Goal: Navigation & Orientation: Find specific page/section

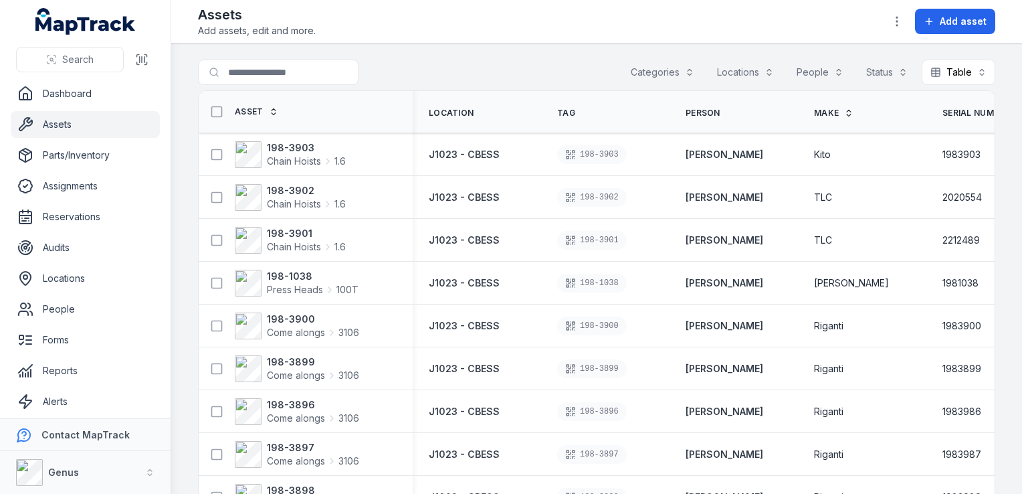
click at [739, 71] on button "Locations" at bounding box center [746, 72] width 74 height 25
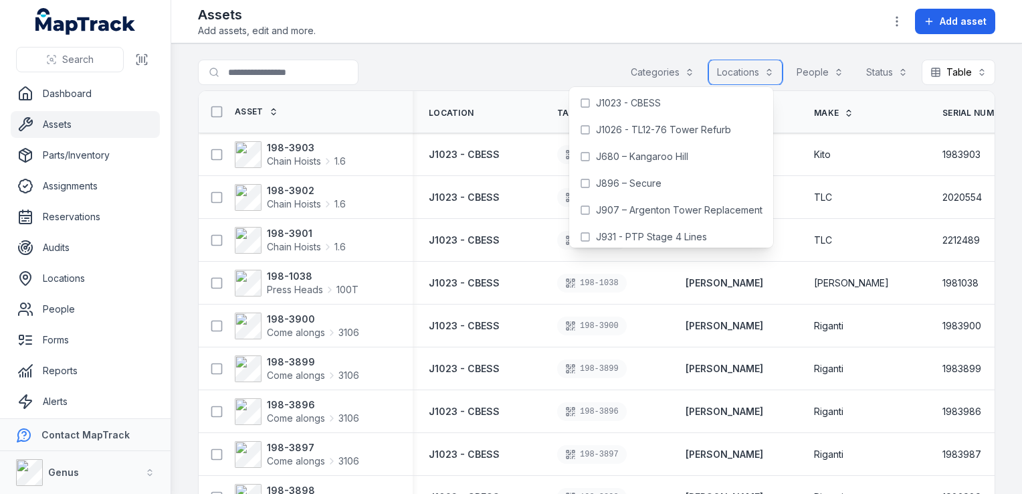
scroll to position [134, 0]
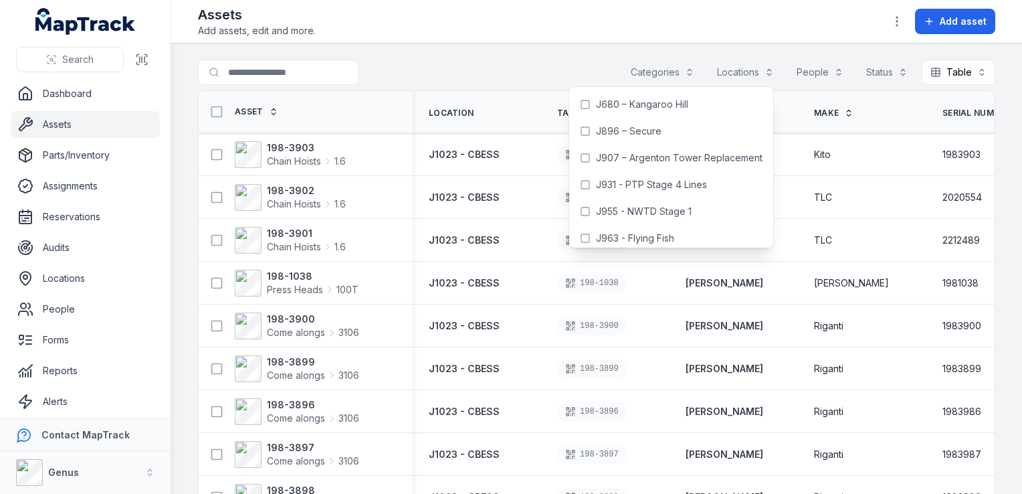
click at [589, 60] on div "Search for assets Categories Locations People Status Table *****" at bounding box center [597, 75] width 798 height 31
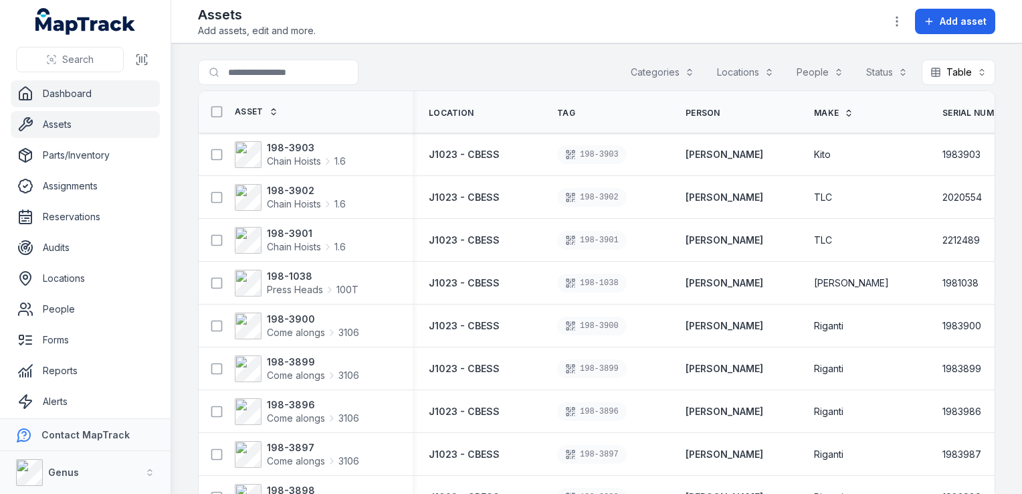
click at [66, 90] on link "Dashboard" at bounding box center [85, 93] width 149 height 27
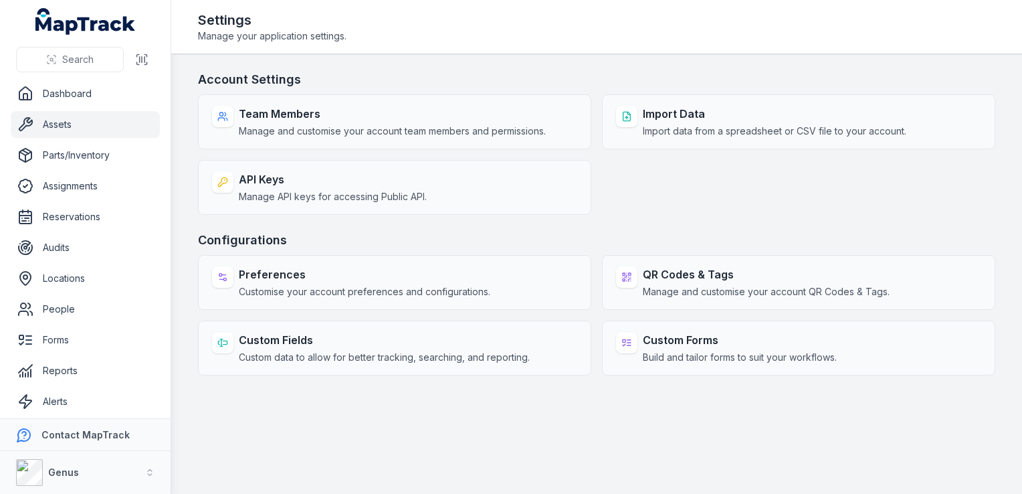
click at [60, 118] on link "Assets" at bounding box center [85, 124] width 149 height 27
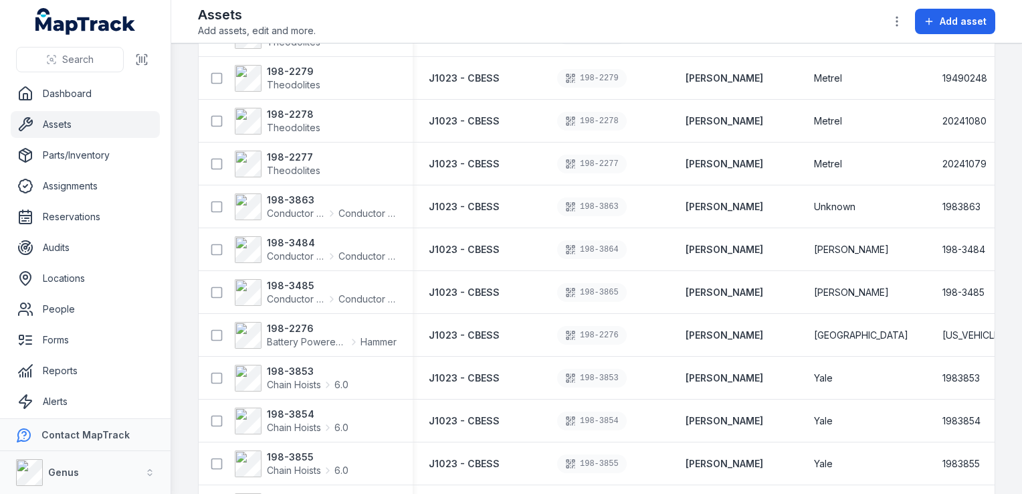
scroll to position [3943, 0]
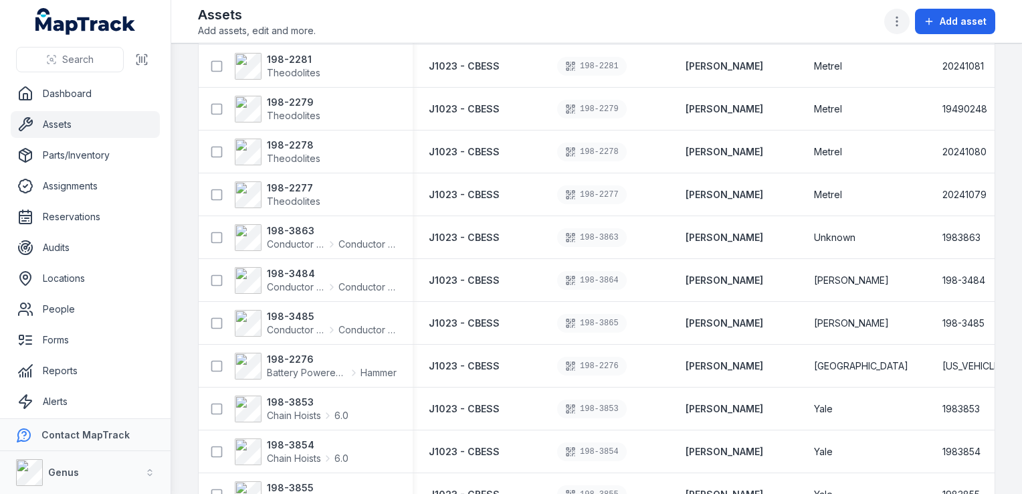
click at [900, 20] on icon "button" at bounding box center [897, 21] width 13 height 13
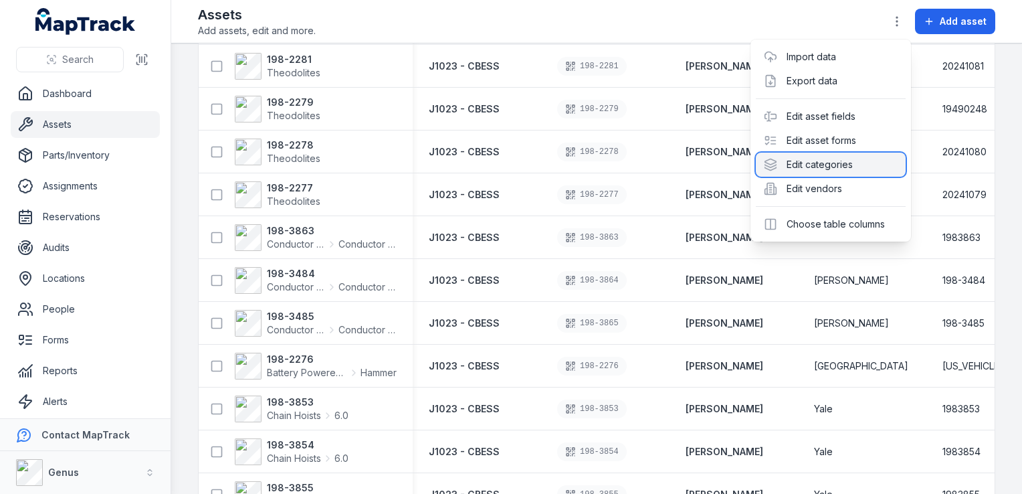
click at [787, 159] on div "Edit categories" at bounding box center [831, 165] width 150 height 24
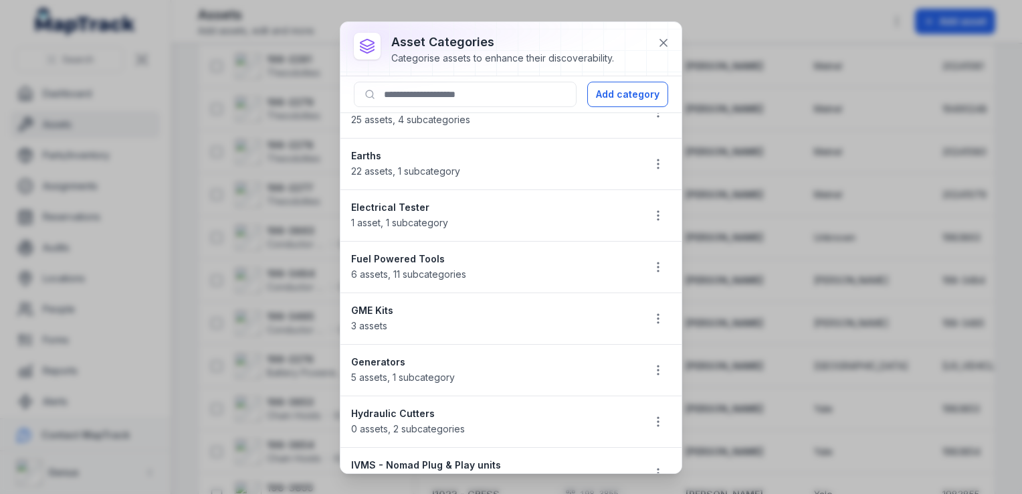
scroll to position [870, 0]
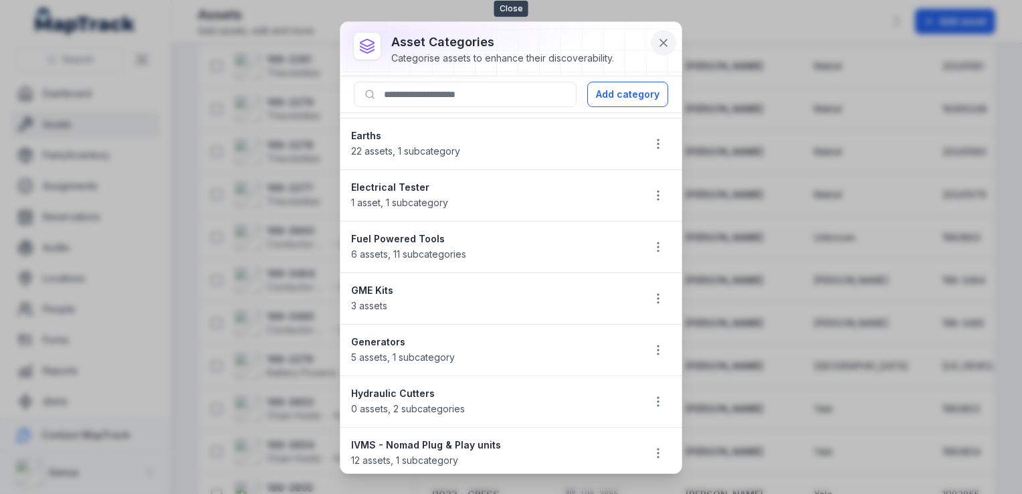
click at [660, 37] on icon at bounding box center [663, 42] width 13 height 13
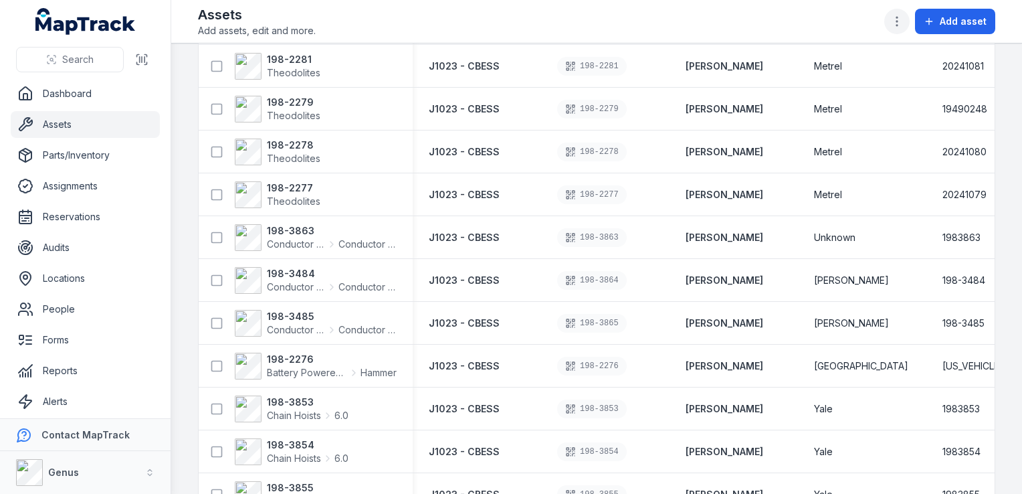
click at [902, 19] on icon "button" at bounding box center [897, 21] width 13 height 13
